Goal: Register for event/course

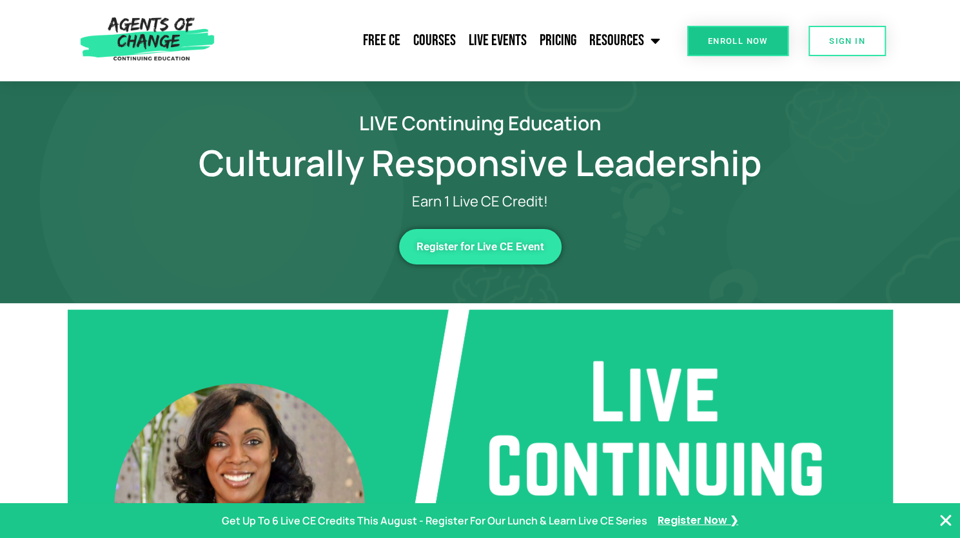
click at [468, 246] on span "Register for Live CE Event" at bounding box center [481, 246] width 128 height 11
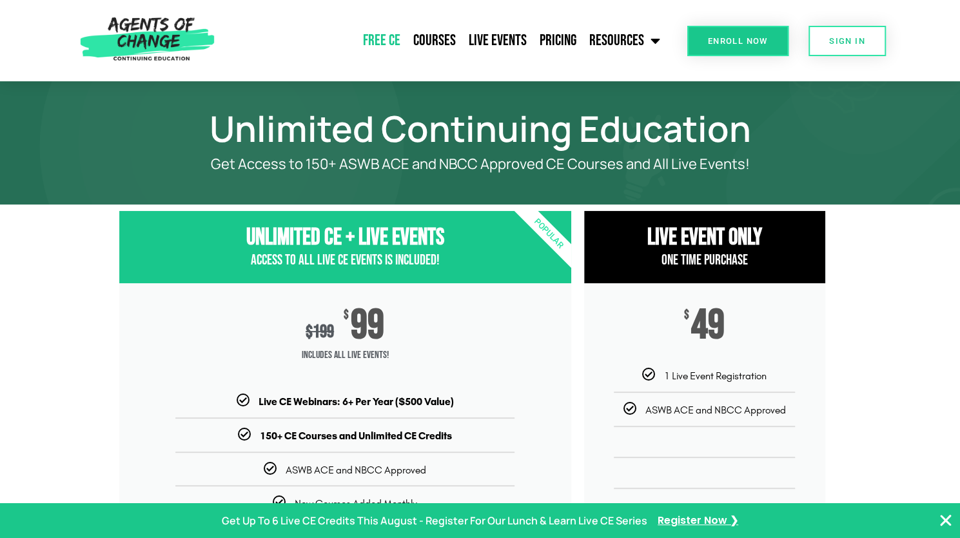
click at [386, 38] on link "Free CE" at bounding box center [382, 41] width 50 height 32
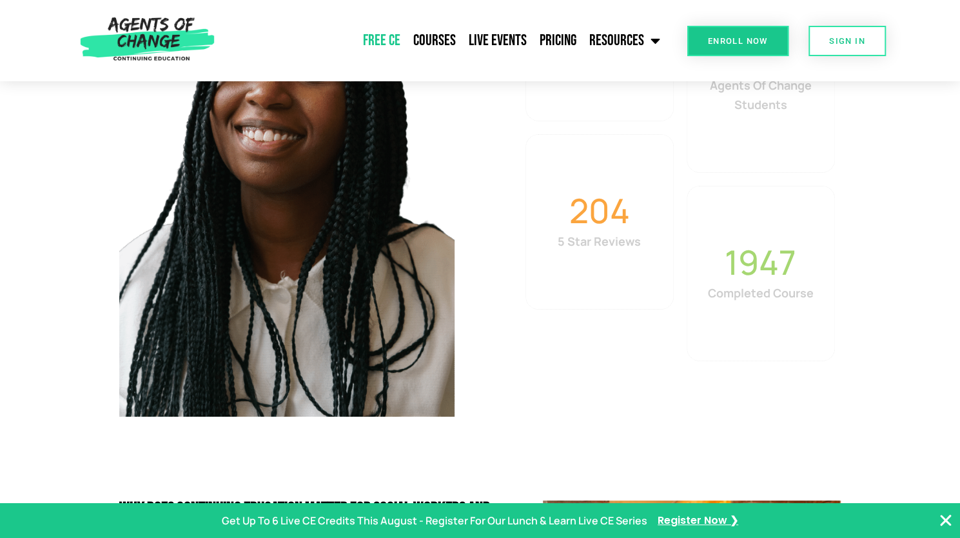
scroll to position [2443, 0]
